Goal: Use online tool/utility: Use online tool/utility

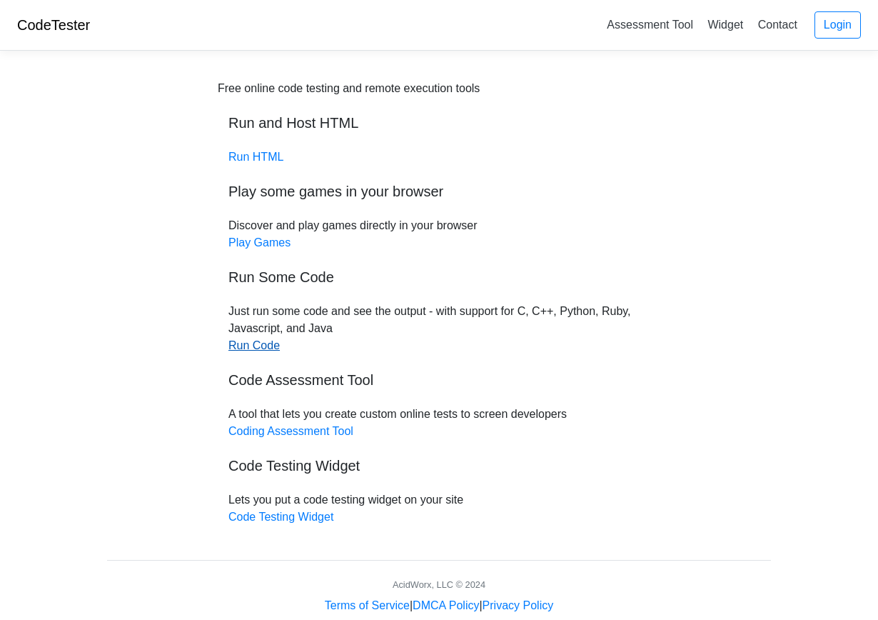
click at [251, 346] on link "Run Code" at bounding box center [253, 345] width 51 height 12
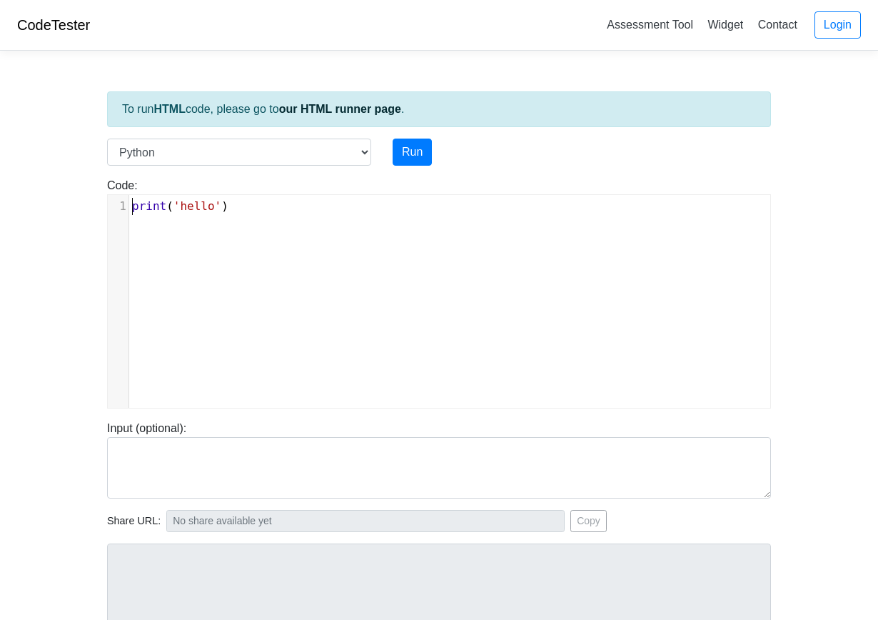
scroll to position [6, 0]
click at [226, 198] on div "xxxxxxxxxx 1 print ( 'hello' )" at bounding box center [455, 206] width 652 height 23
type textarea "print('hello')"
click at [227, 203] on pre "print ( 'hello' )" at bounding box center [455, 206] width 652 height 17
click at [309, 154] on select "C C++ Go Java Javascript Python Ruby" at bounding box center [239, 151] width 264 height 27
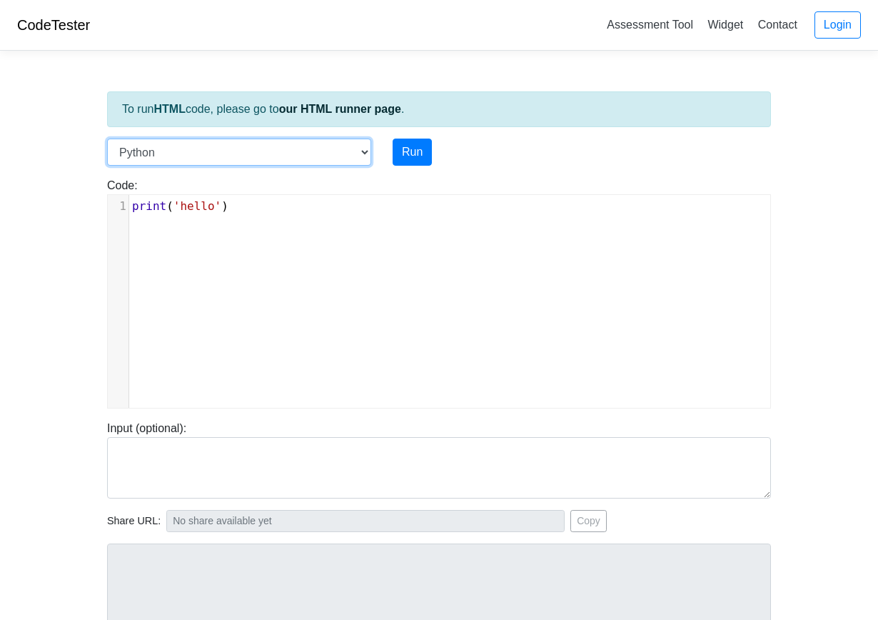
select select "c"
click at [107, 138] on select "C C++ Go Java Javascript Python Ruby" at bounding box center [239, 151] width 264 height 27
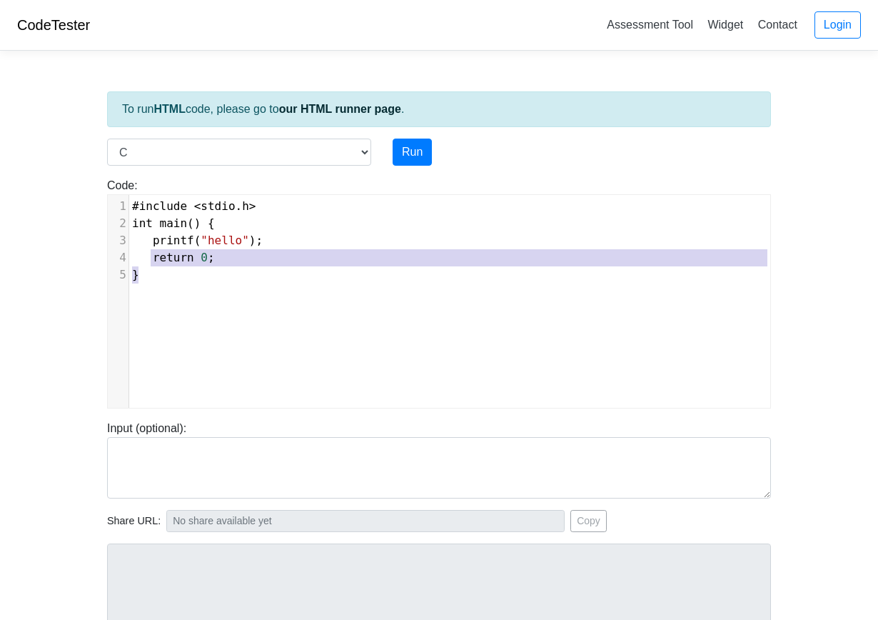
type textarea "#include <stdio.h> int main() { printf("hello"); return 0; }"
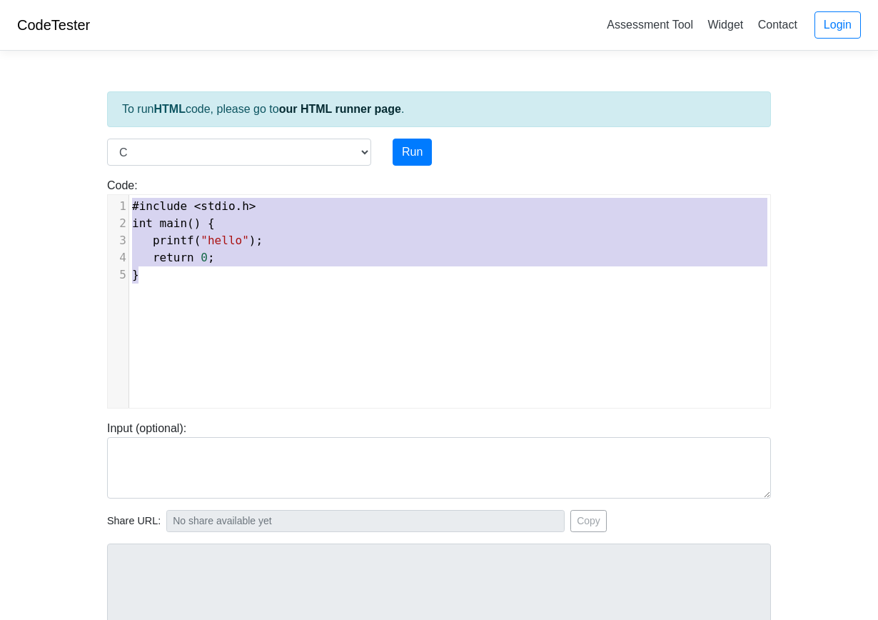
drag, startPoint x: 171, startPoint y: 276, endPoint x: 106, endPoint y: 206, distance: 95.5
click at [106, 206] on div "Code: #include <stdio.h> int main() { printf("hello"); return 0; } #include <st…" at bounding box center [438, 292] width 685 height 231
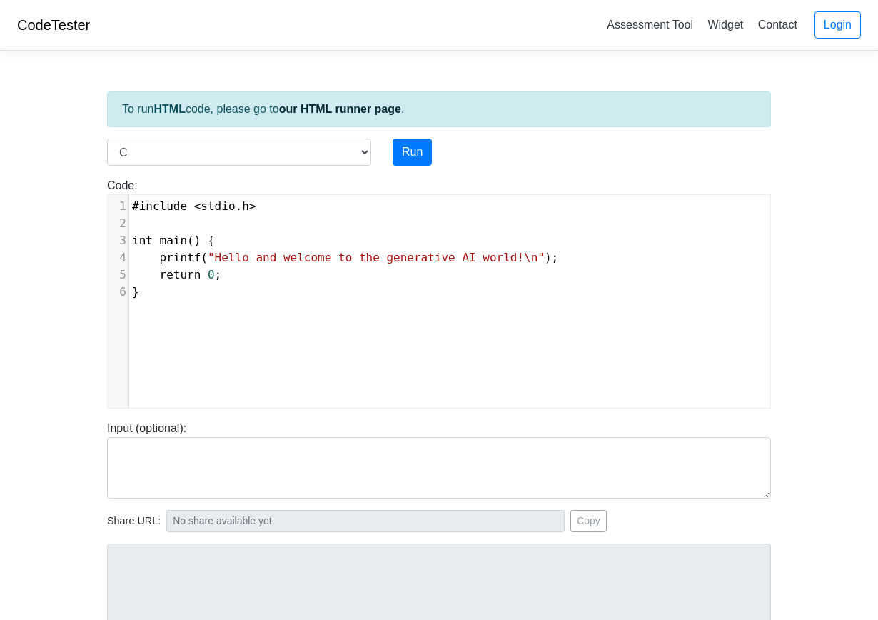
click at [385, 168] on div "Code: #include <stdio.h> int main() { printf("hello"); return 0; } #include <st…" at bounding box center [438, 287] width 685 height 243
click at [406, 158] on button "Run" at bounding box center [412, 151] width 39 height 27
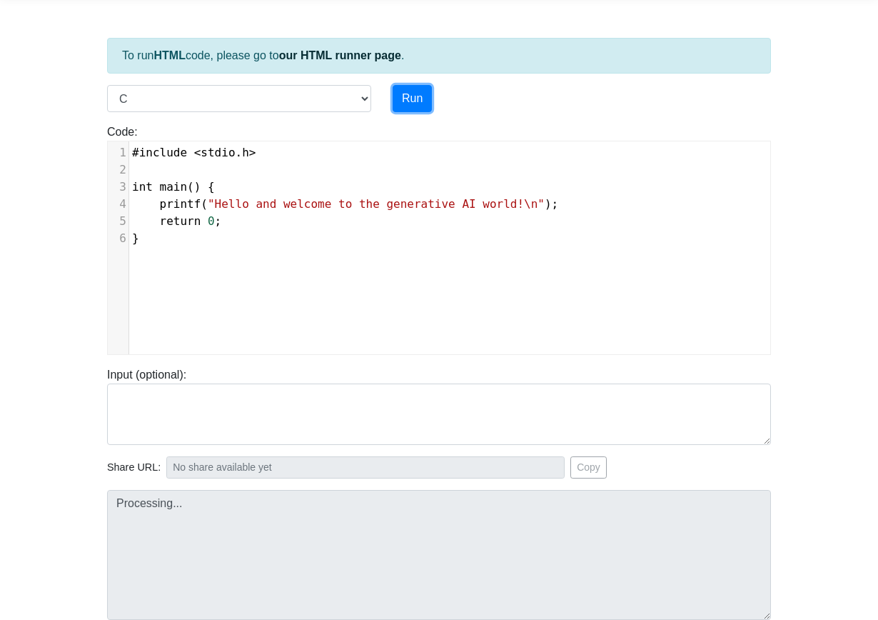
type input "[URL][DOMAIN_NAME]"
type textarea "Stdout: Hello and welcome to the generative AI world!"
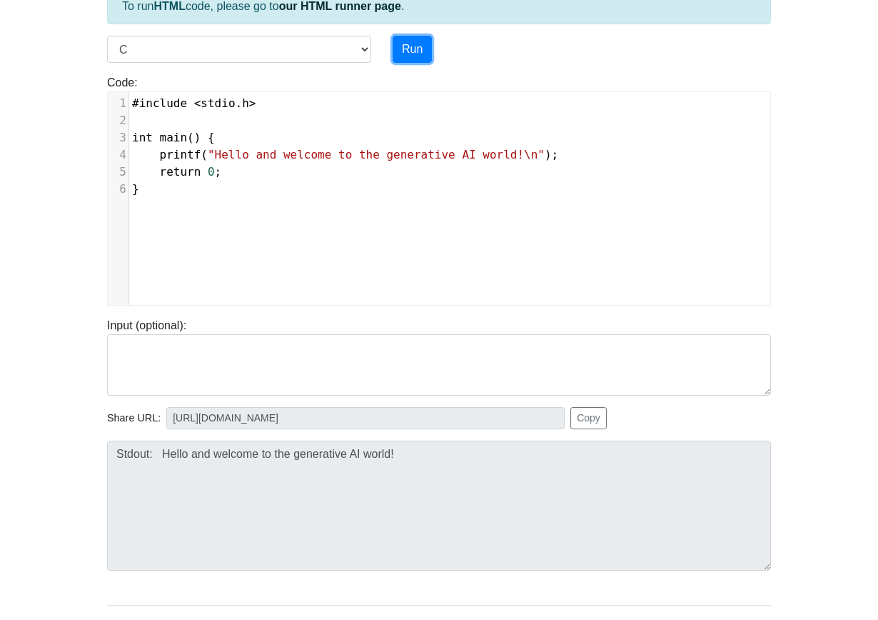
scroll to position [71, 0]
